Goal: Navigation & Orientation: Find specific page/section

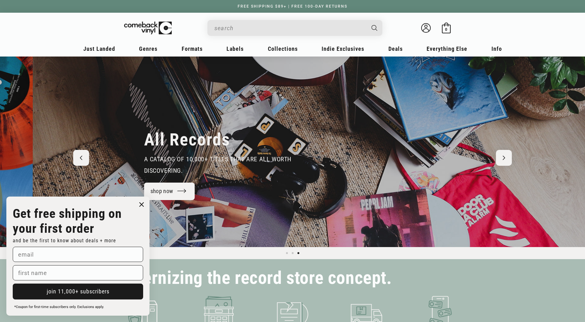
scroll to position [0, 1170]
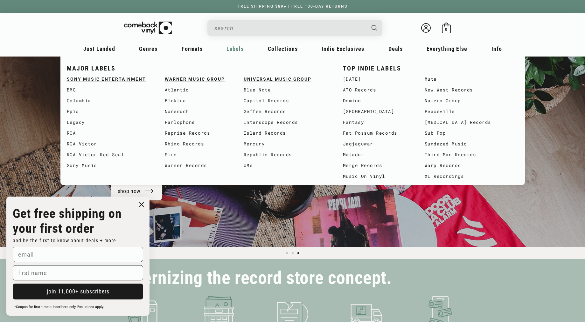
click at [239, 50] on span "Labels" at bounding box center [234, 48] width 17 height 7
click at [350, 81] on link "[DATE]" at bounding box center [384, 79] width 82 height 11
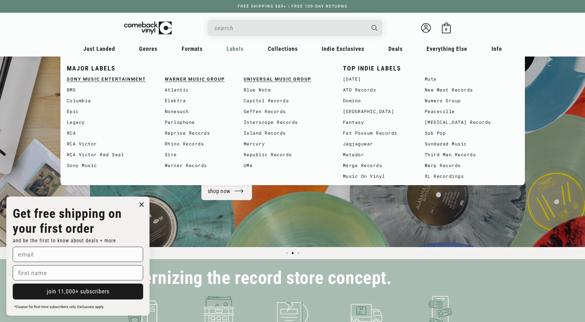
scroll to position [0, 585]
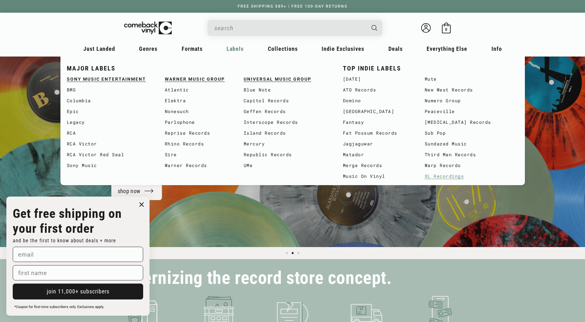
click at [439, 176] on link "XL Recordings" at bounding box center [472, 176] width 94 height 11
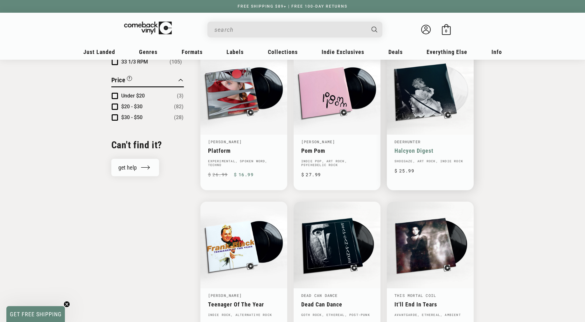
scroll to position [564, 0]
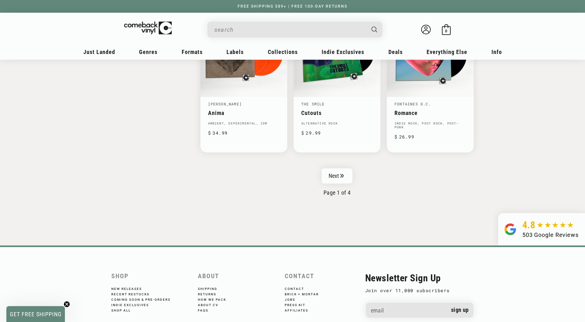
scroll to position [1075, 0]
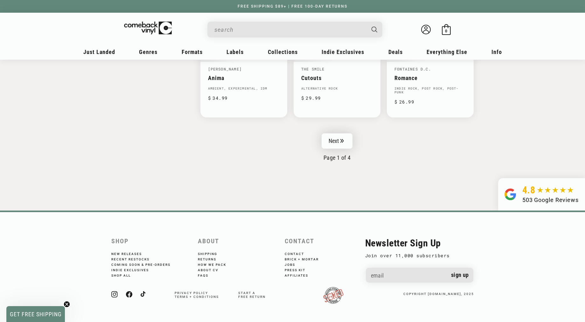
click at [345, 140] on link "Next" at bounding box center [337, 141] width 31 height 15
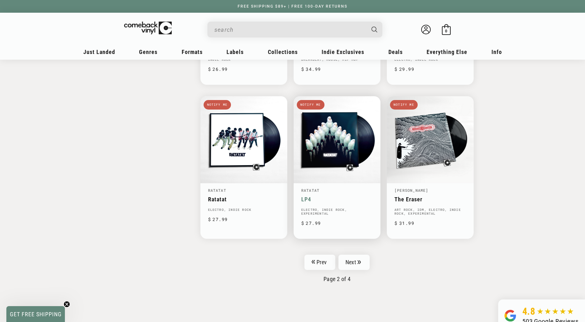
scroll to position [995, 0]
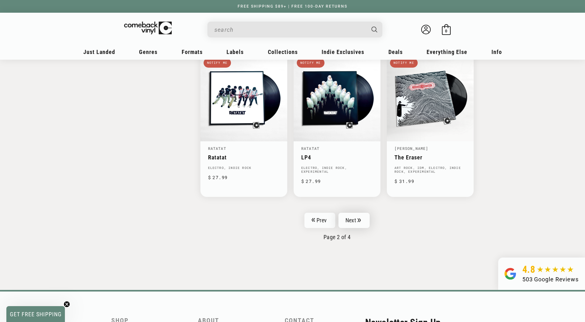
click at [357, 224] on link "Next" at bounding box center [353, 220] width 31 height 15
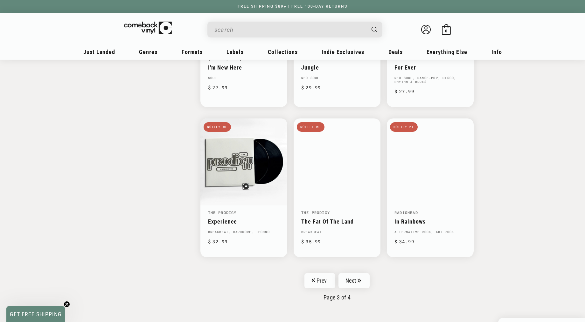
scroll to position [1083, 0]
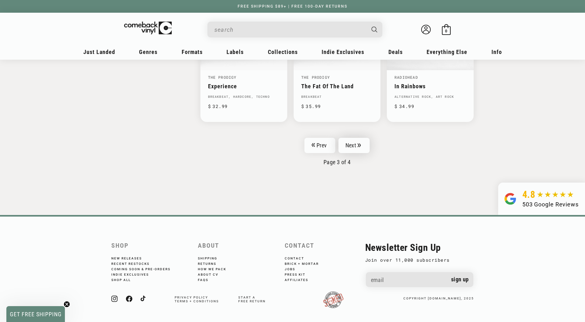
click at [355, 139] on link "Next" at bounding box center [353, 145] width 31 height 15
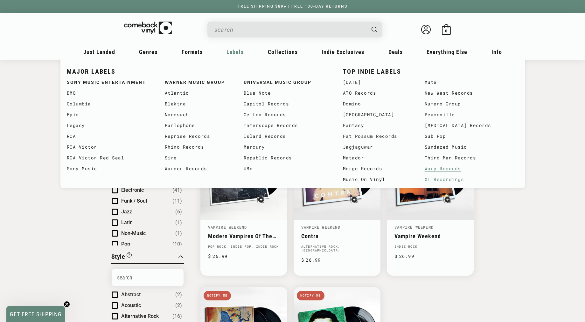
click at [453, 168] on link "Warp Records" at bounding box center [472, 168] width 94 height 11
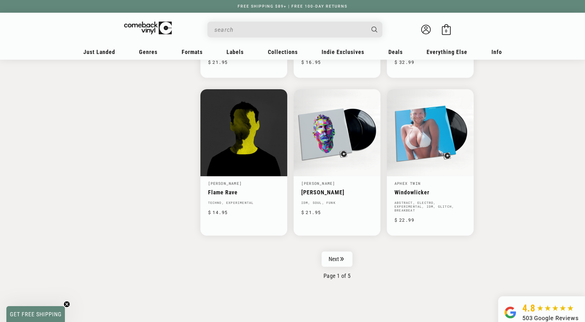
scroll to position [977, 0]
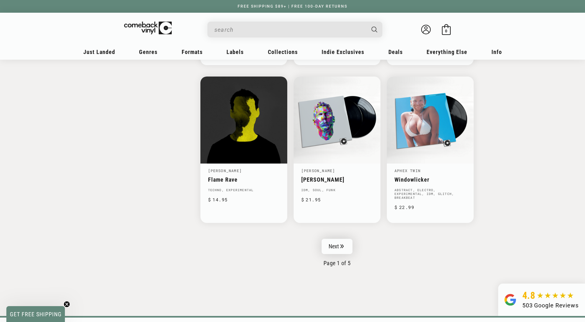
click at [338, 249] on link "Next" at bounding box center [337, 246] width 31 height 15
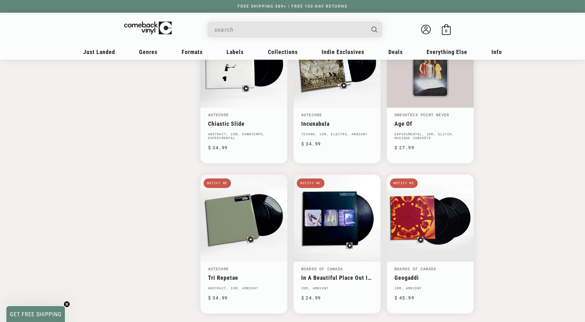
scroll to position [1044, 0]
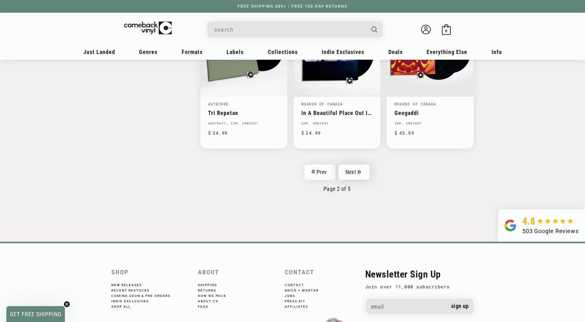
click at [356, 165] on link "Next" at bounding box center [353, 172] width 31 height 15
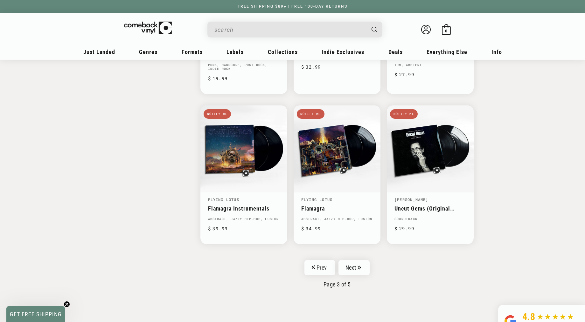
scroll to position [970, 0]
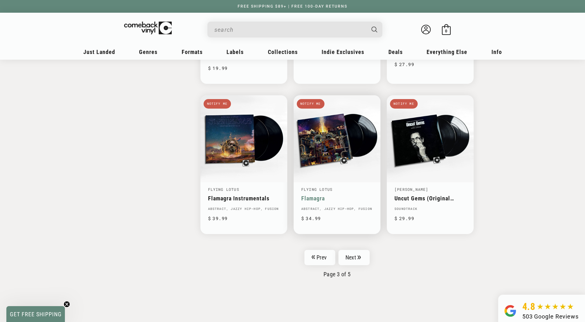
click at [350, 262] on link "Next" at bounding box center [353, 257] width 31 height 15
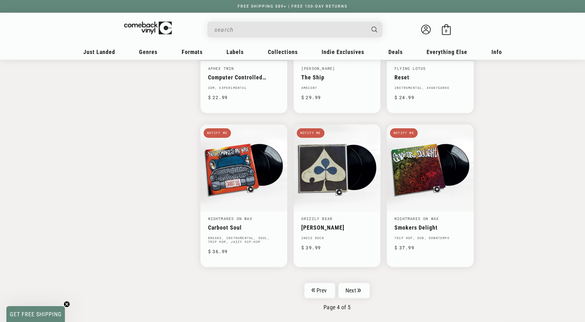
scroll to position [1004, 0]
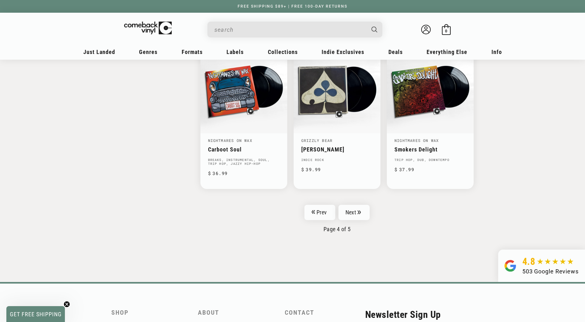
drag, startPoint x: 356, startPoint y: 217, endPoint x: 352, endPoint y: 217, distance: 3.5
click at [355, 217] on link "Next" at bounding box center [353, 212] width 31 height 15
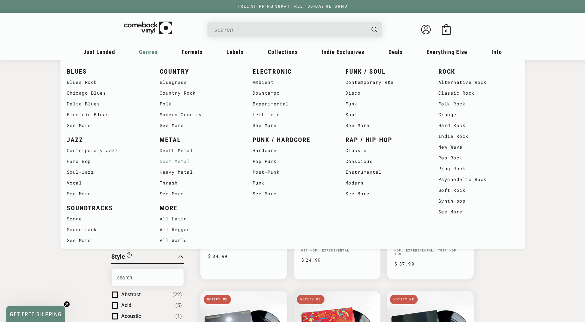
click at [175, 160] on link "Doom Metal" at bounding box center [200, 161] width 80 height 11
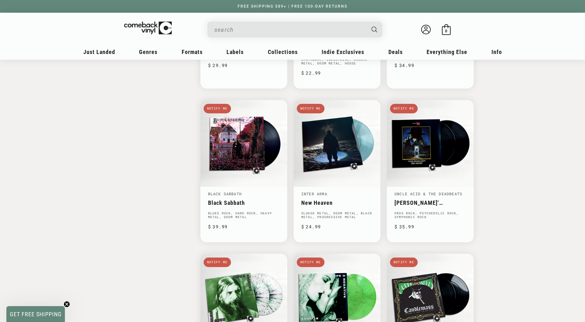
scroll to position [1081, 0]
